Goal: Navigation & Orientation: Find specific page/section

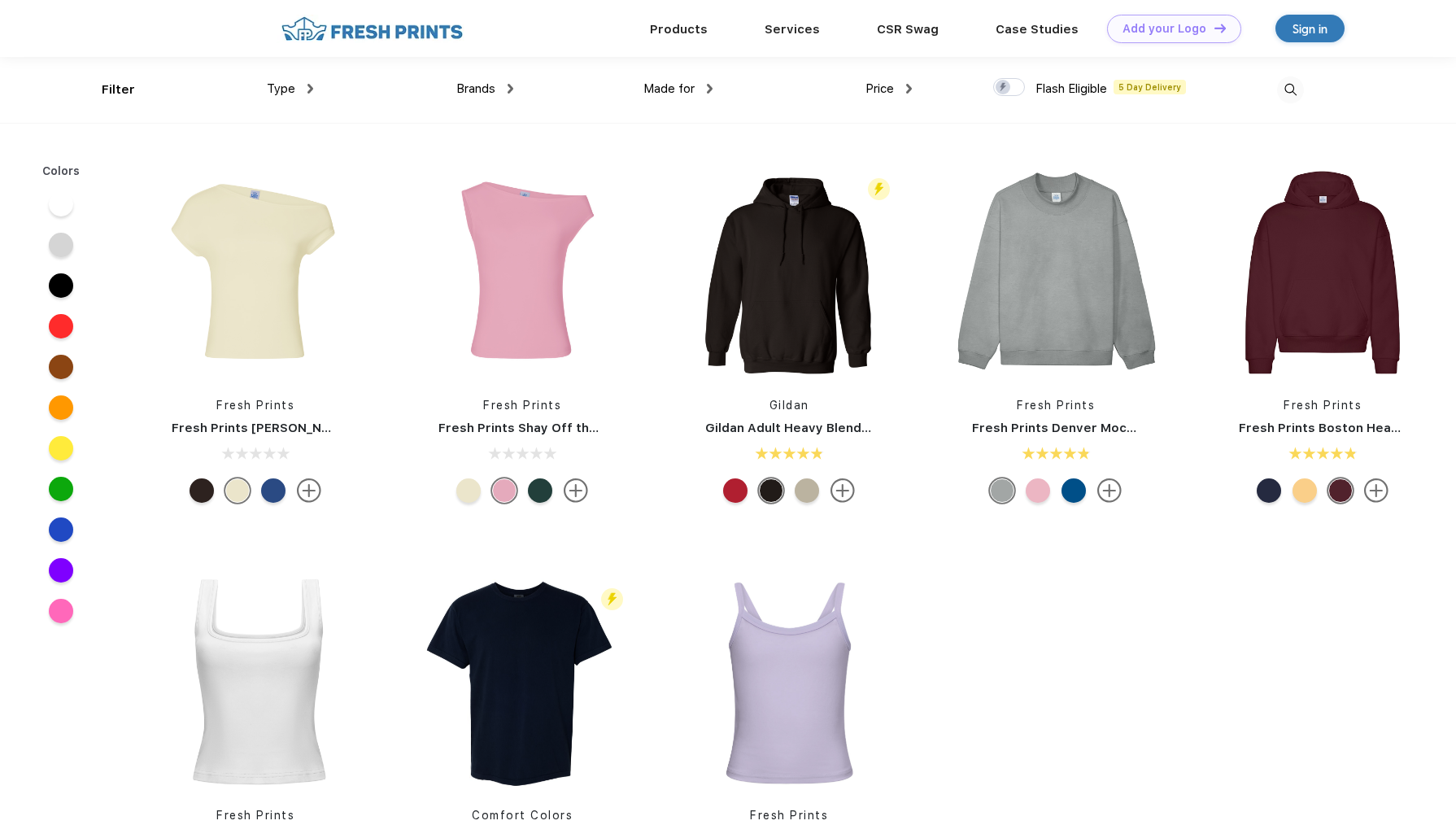
scroll to position [1, 0]
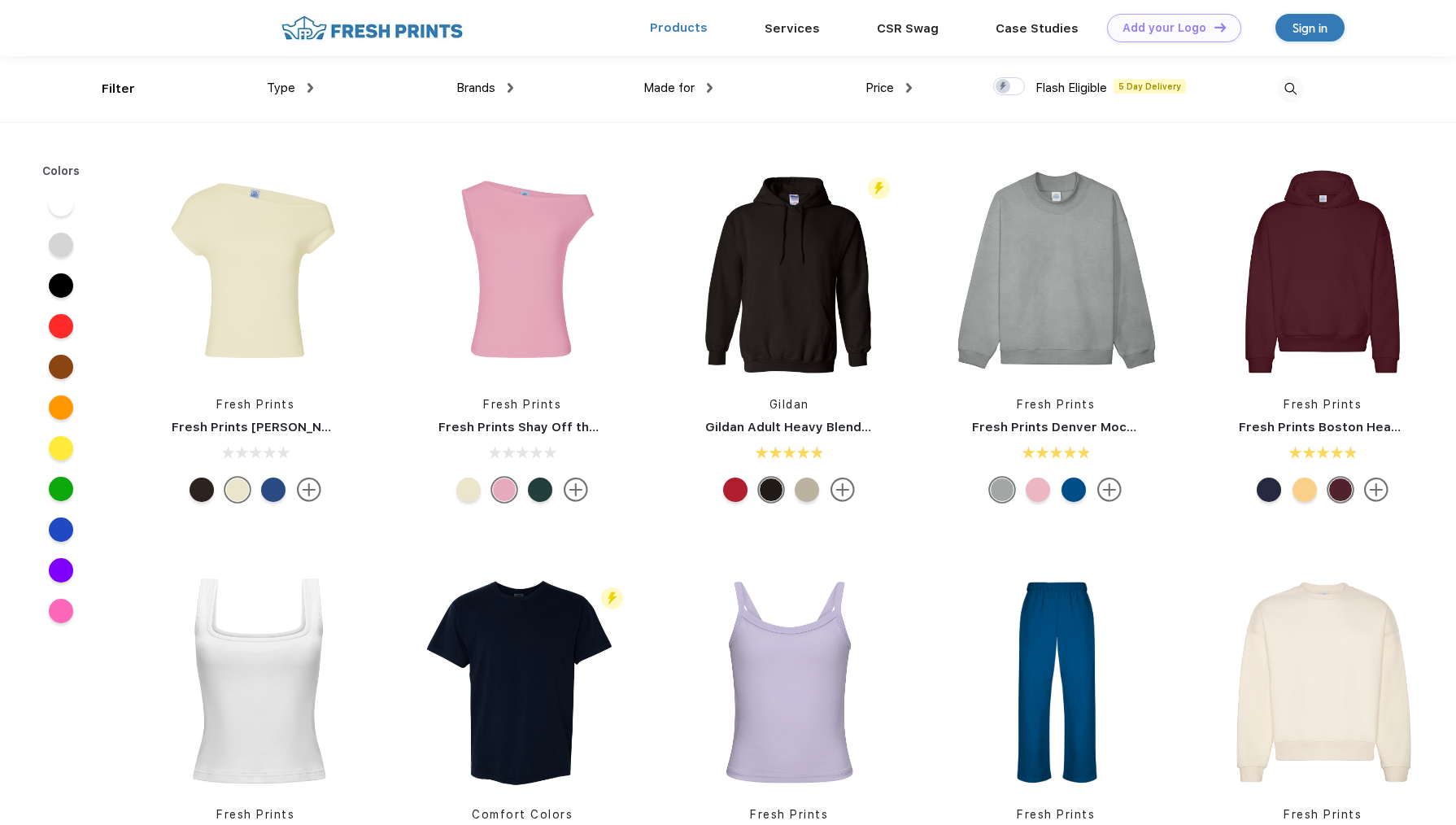
click at [693, 29] on link "Products" at bounding box center [679, 27] width 58 height 15
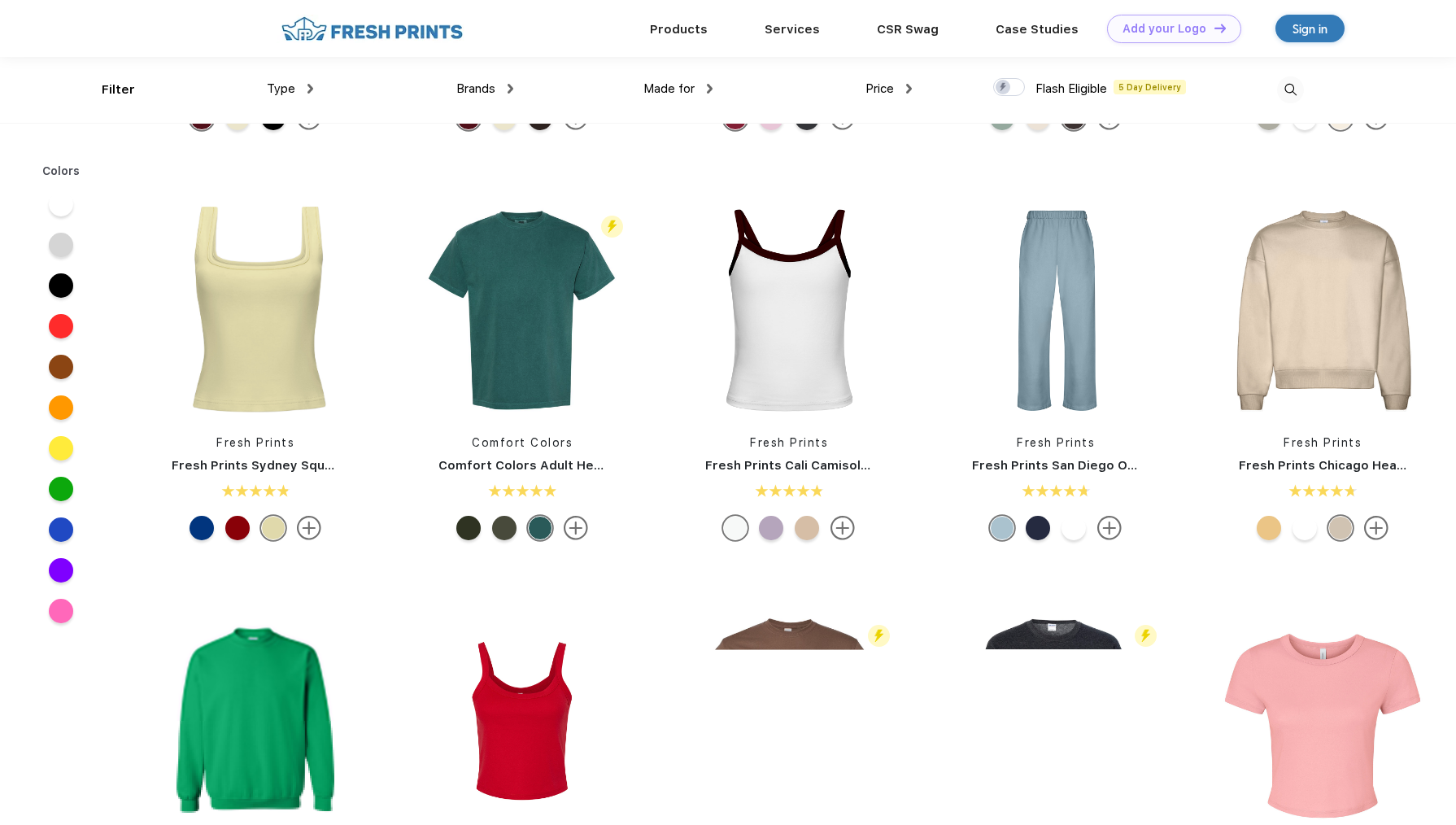
scroll to position [226, 0]
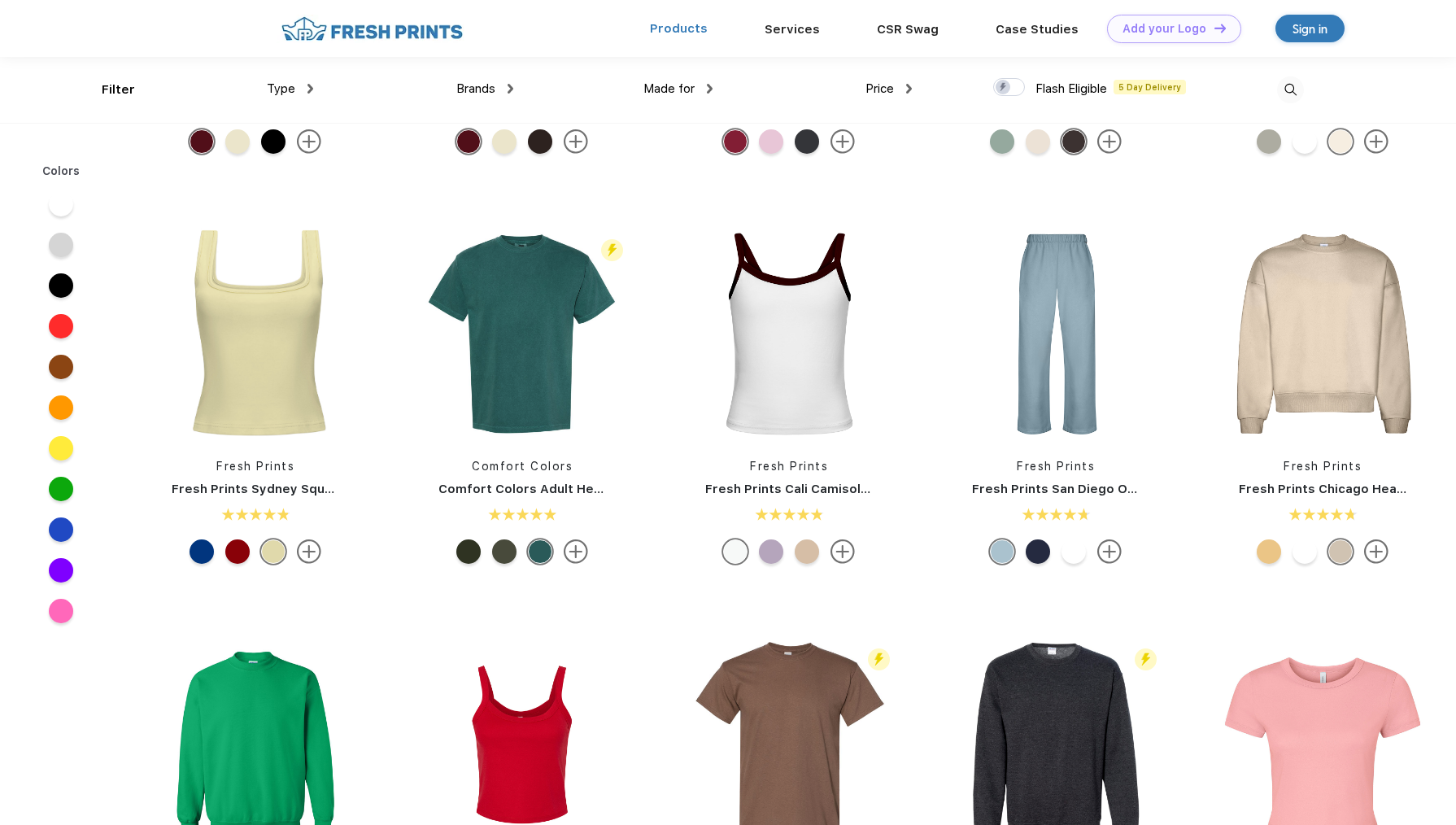
click at [690, 28] on link "Products" at bounding box center [679, 28] width 58 height 15
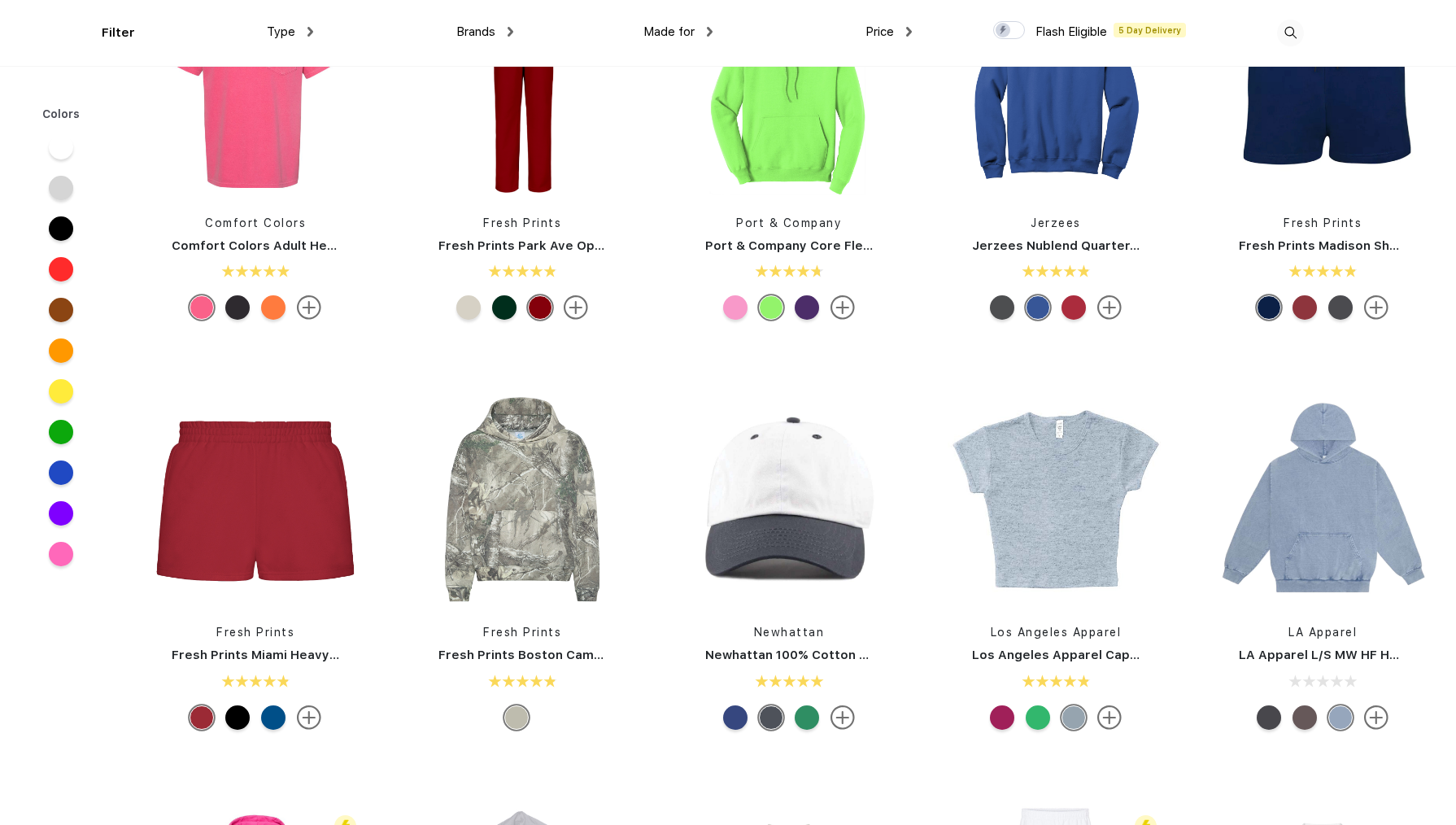
scroll to position [1352, 0]
